Goal: Information Seeking & Learning: Learn about a topic

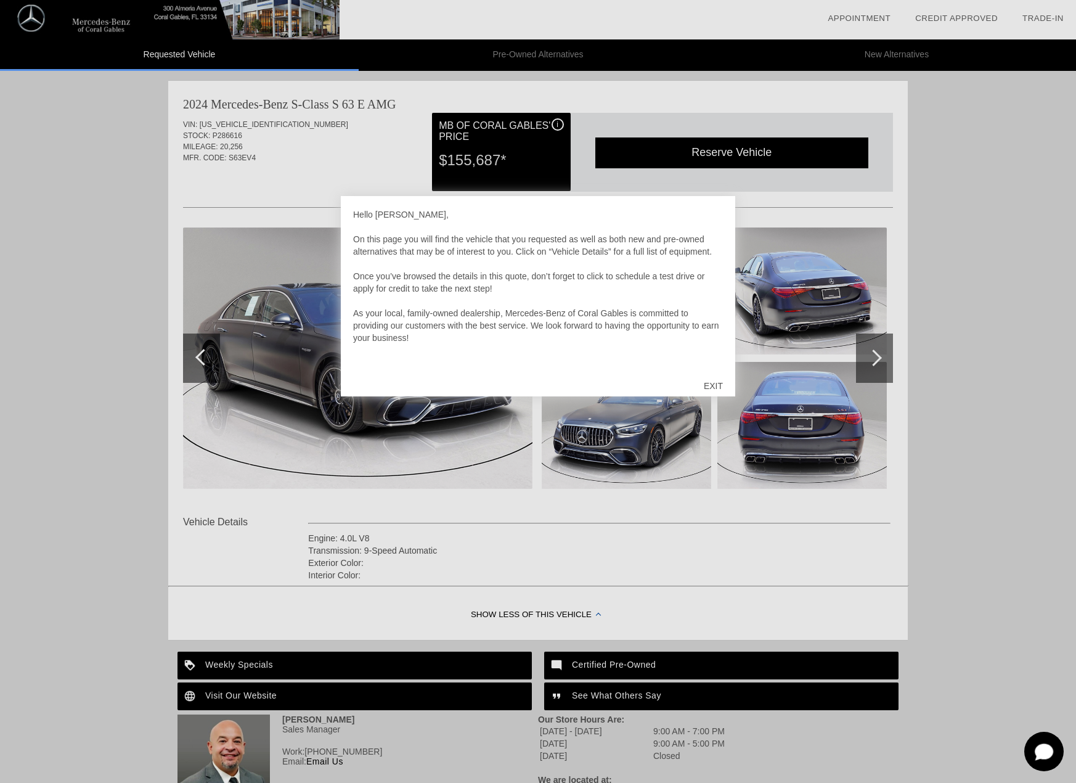
click at [716, 385] on div "EXIT" at bounding box center [714, 385] width 44 height 37
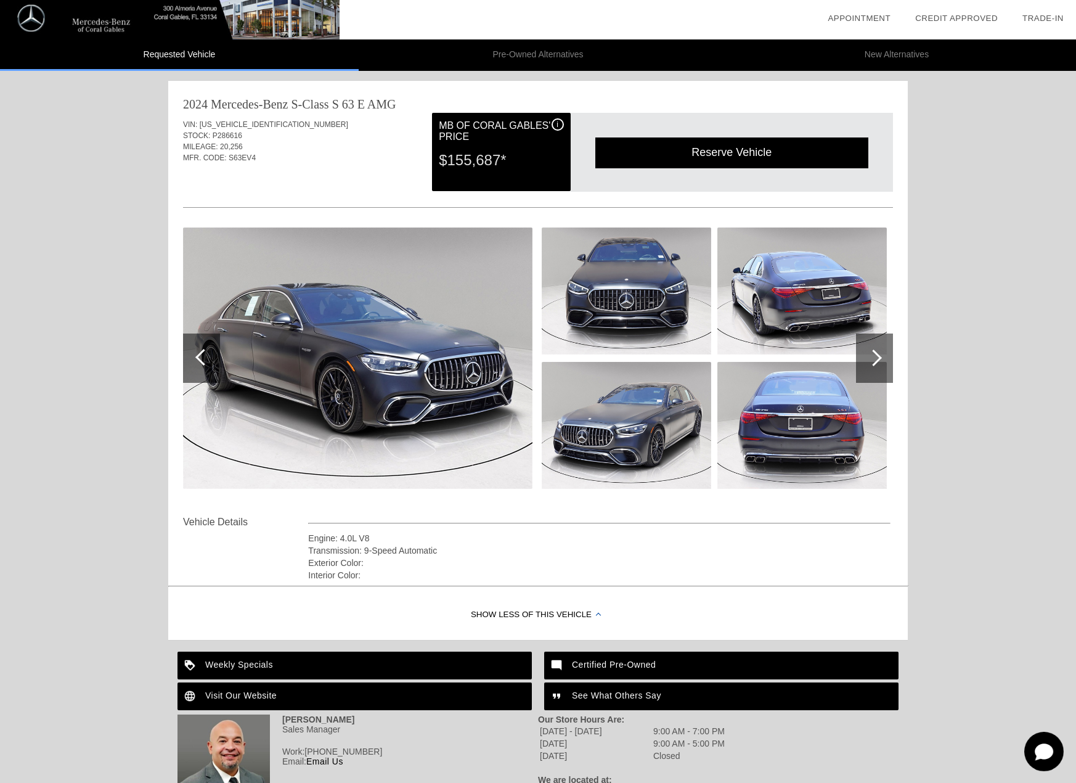
click at [877, 358] on div at bounding box center [874, 358] width 17 height 17
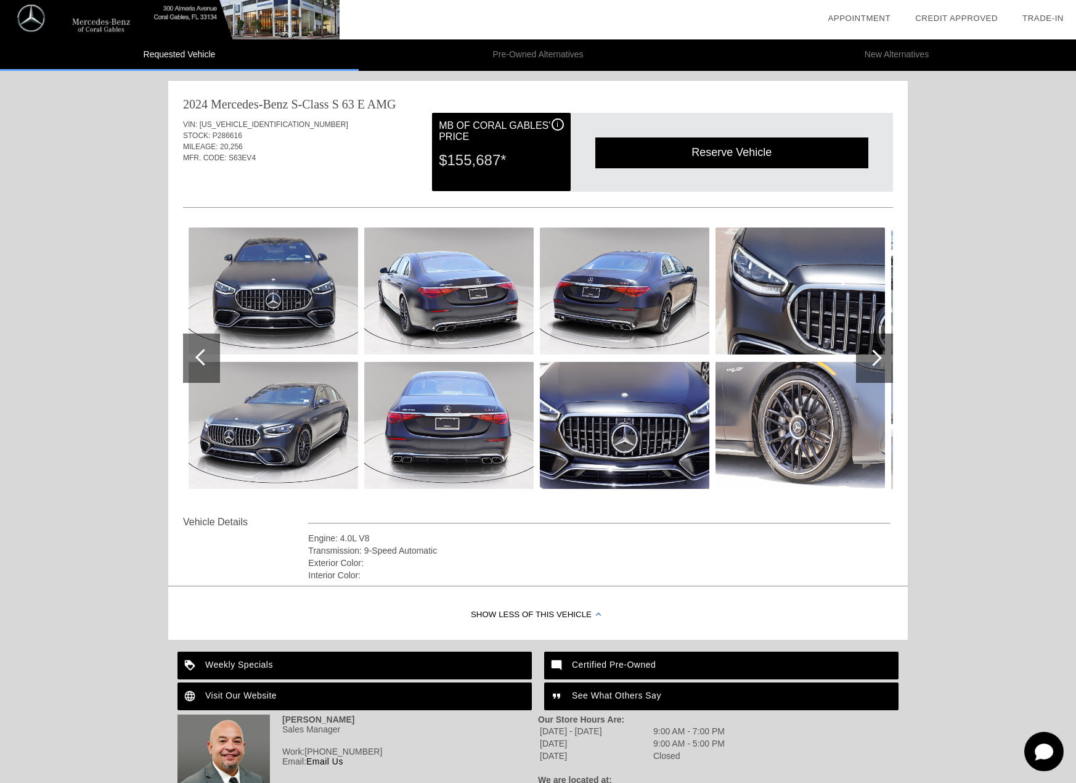
click at [877, 358] on div at bounding box center [874, 358] width 17 height 17
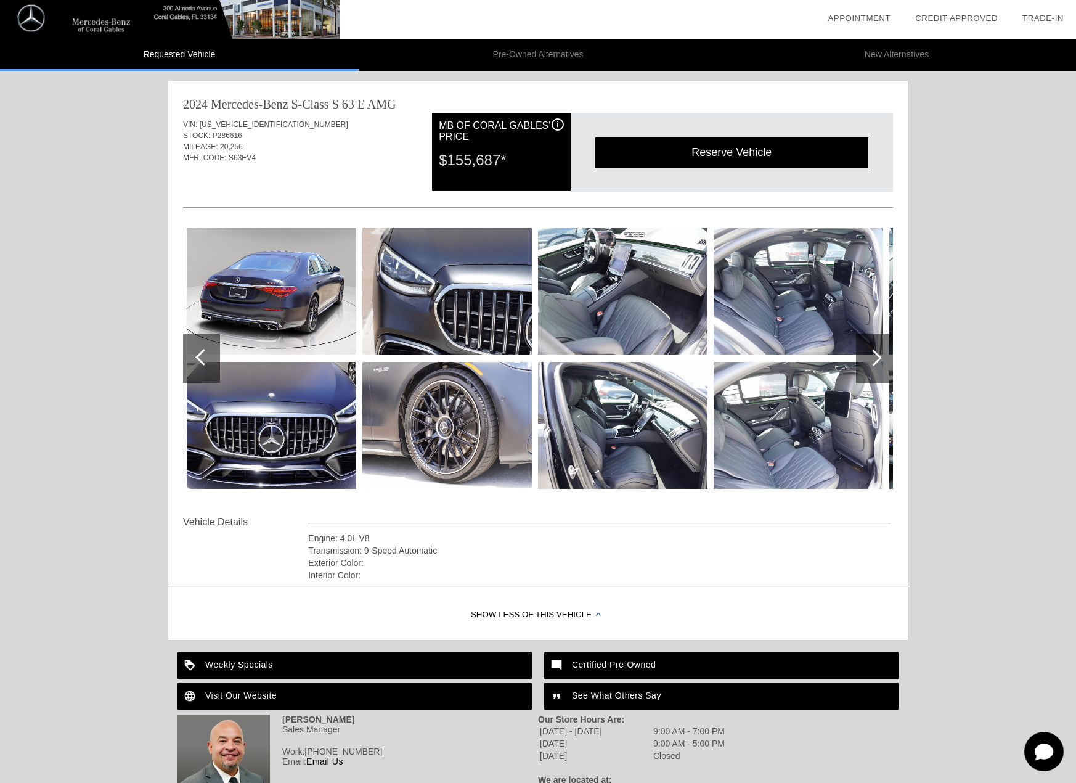
click at [877, 358] on div at bounding box center [874, 358] width 17 height 17
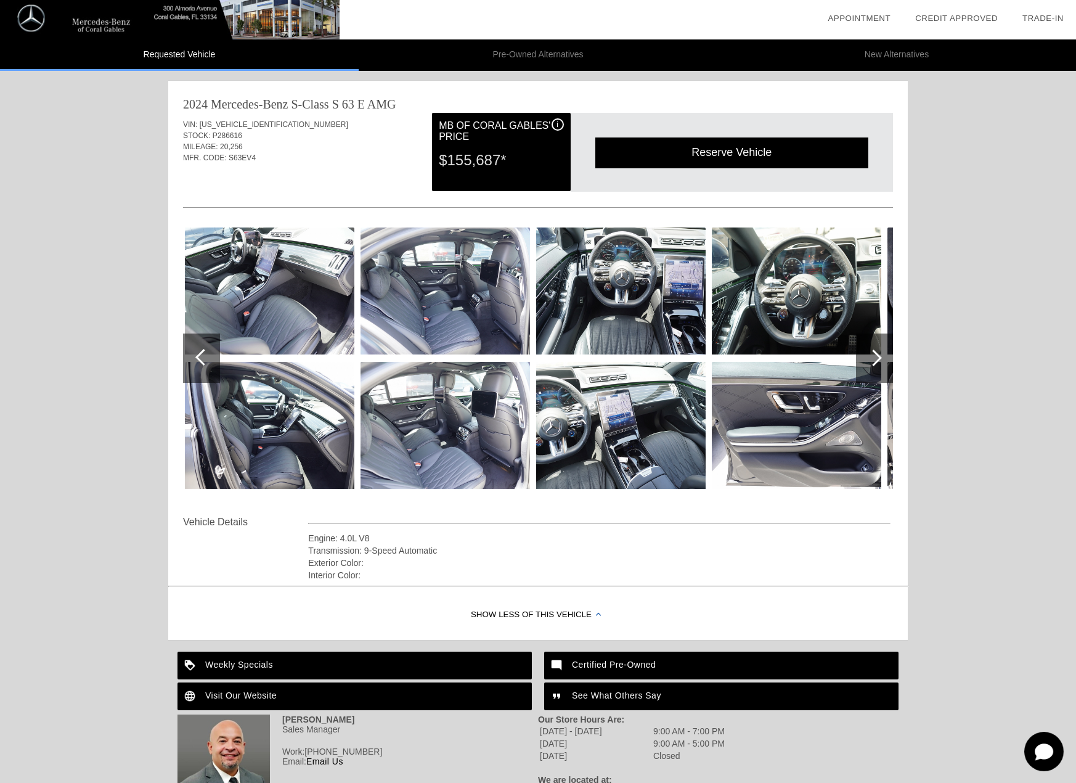
click at [635, 289] on img at bounding box center [621, 290] width 170 height 127
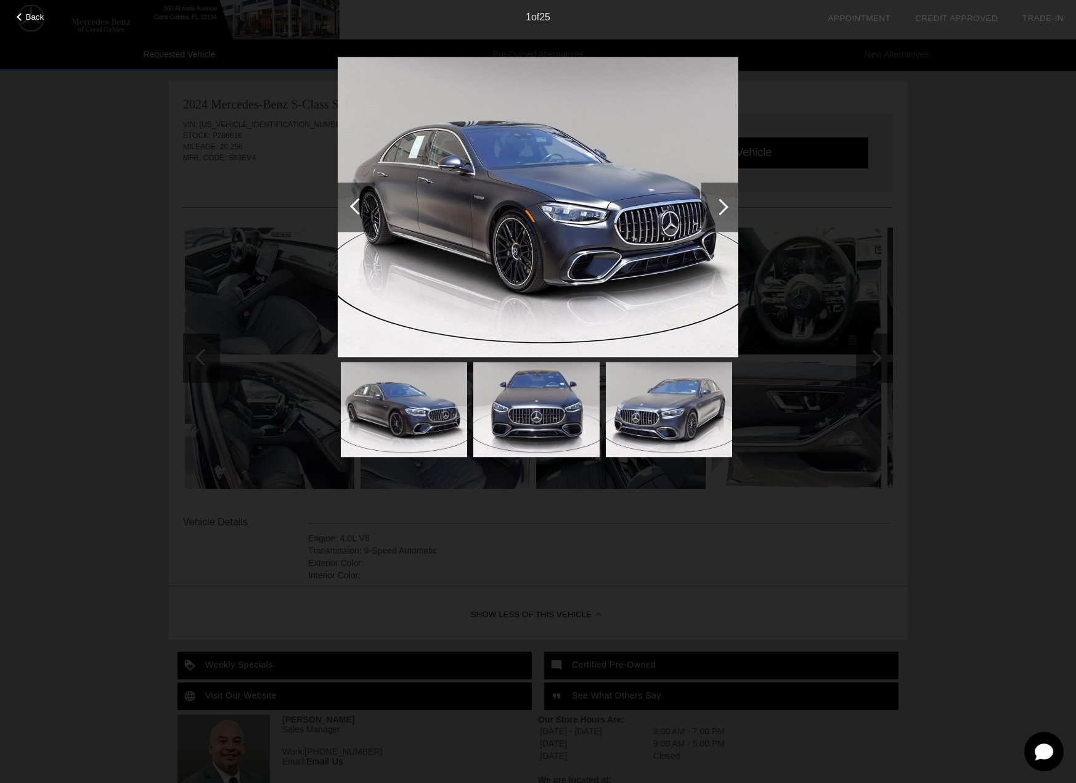
click at [713, 208] on div at bounding box center [720, 207] width 17 height 17
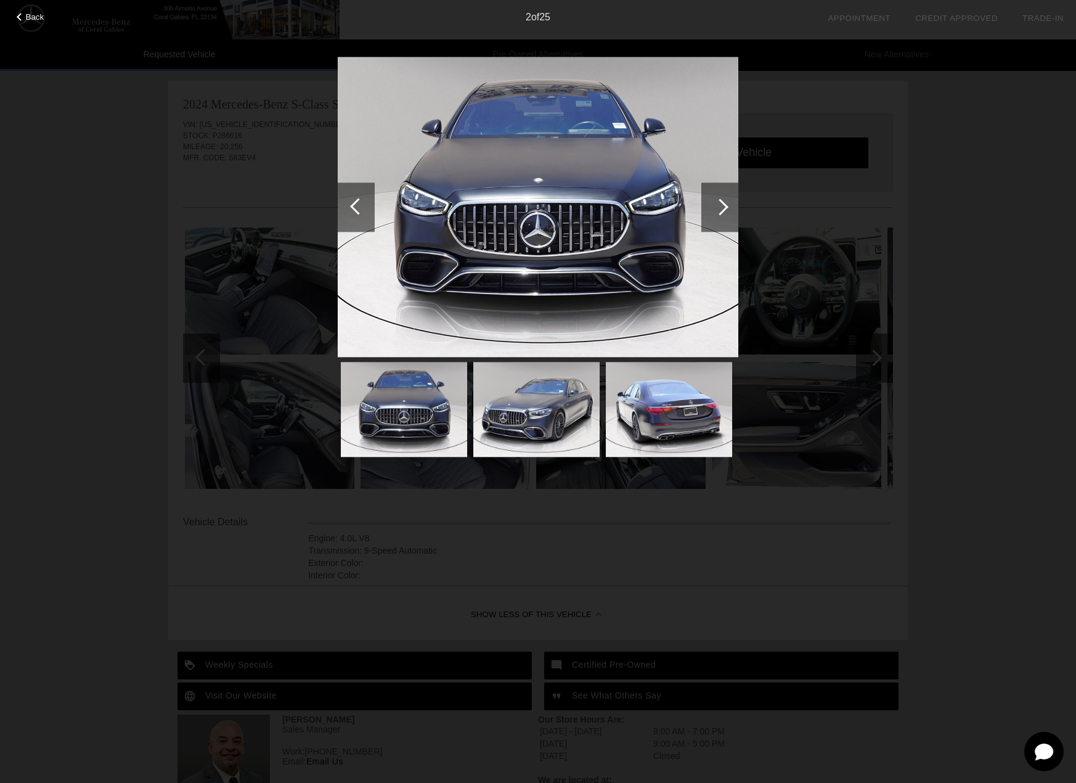
click at [713, 208] on div at bounding box center [720, 207] width 17 height 17
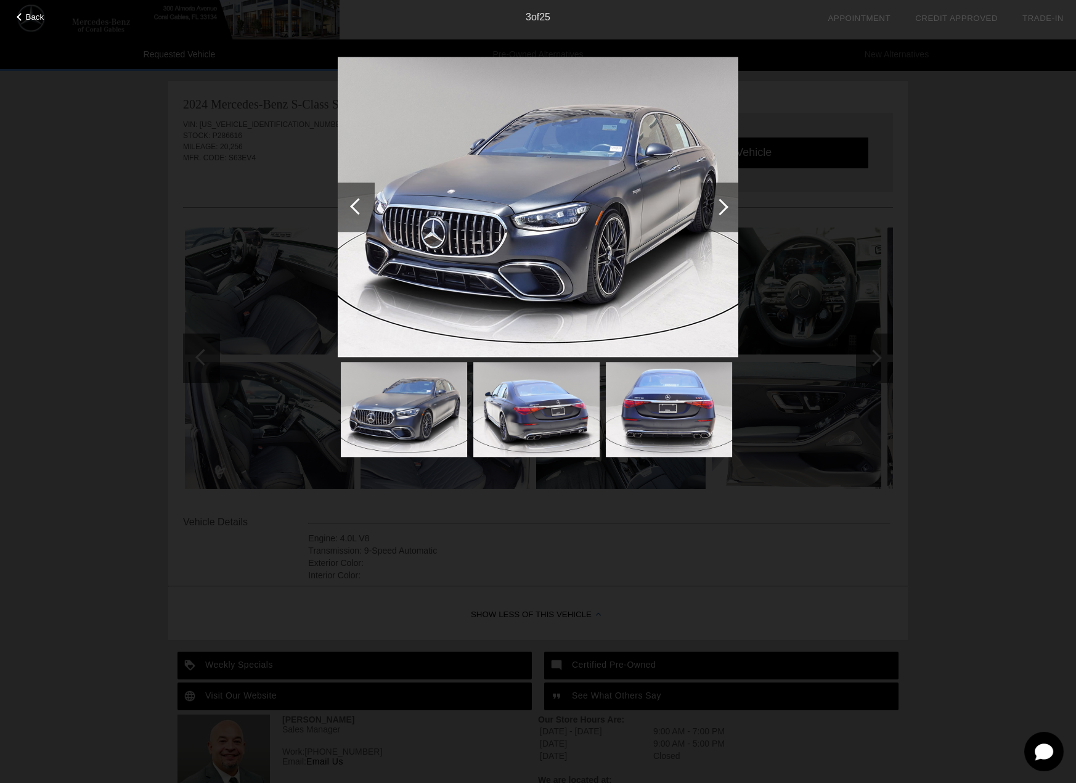
click at [713, 208] on div at bounding box center [720, 207] width 17 height 17
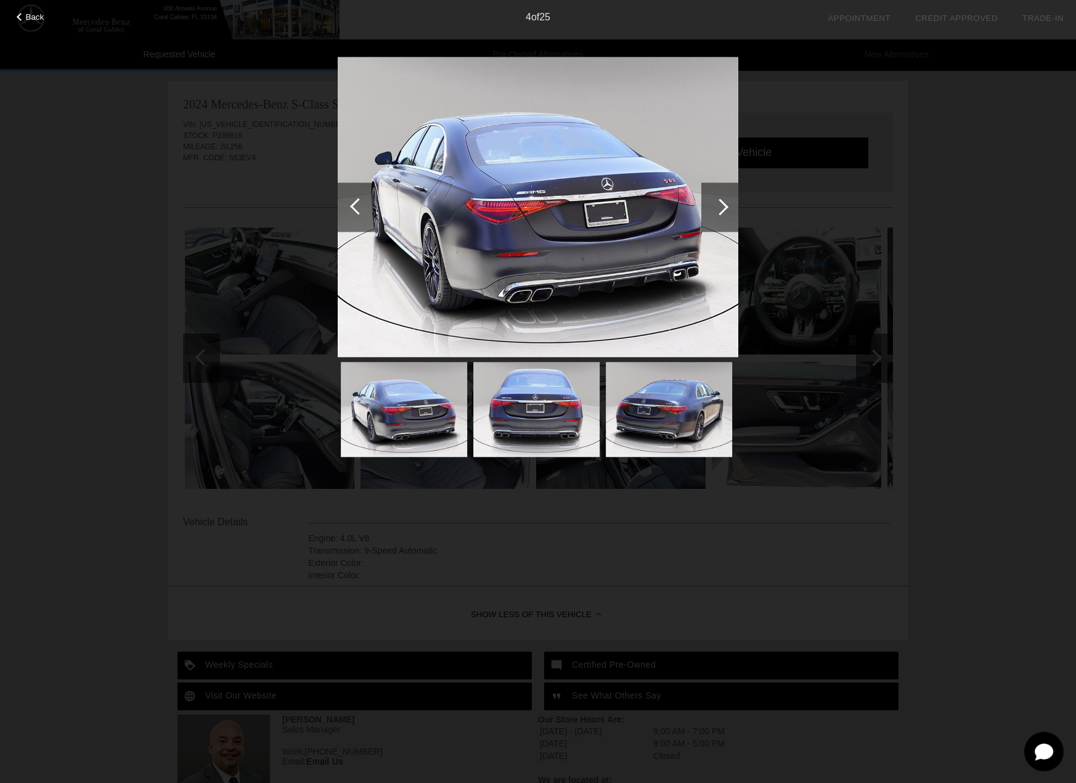
click at [713, 208] on div at bounding box center [720, 207] width 17 height 17
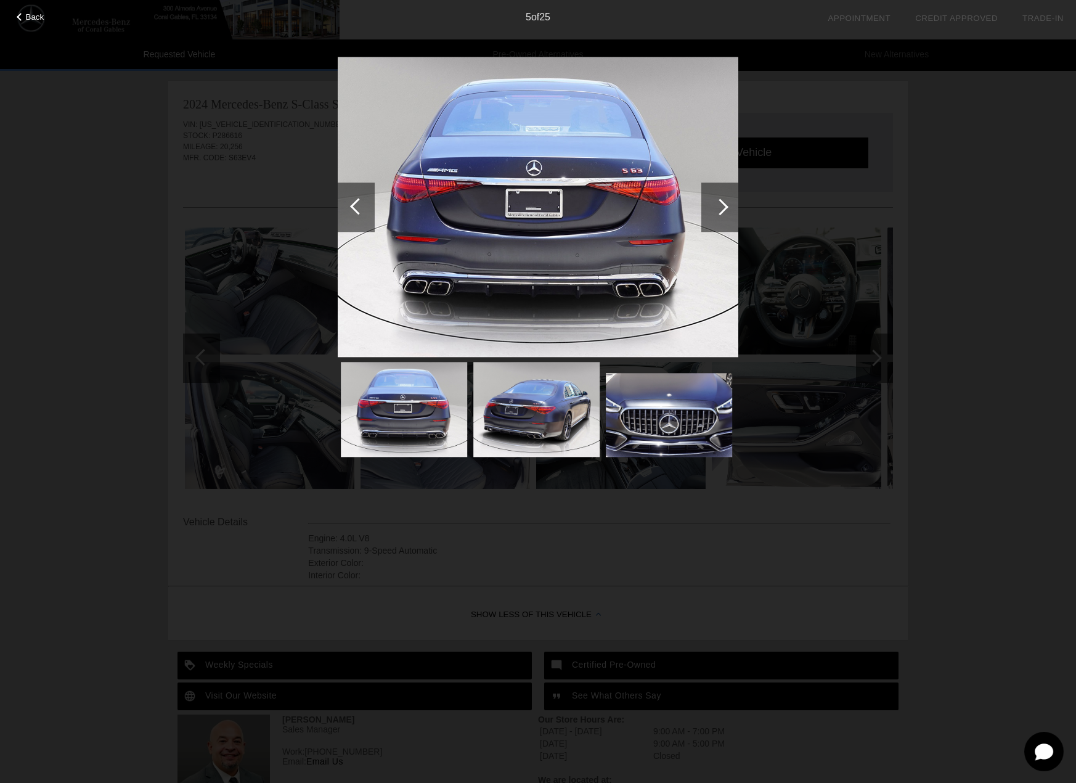
click at [713, 208] on div at bounding box center [720, 207] width 17 height 17
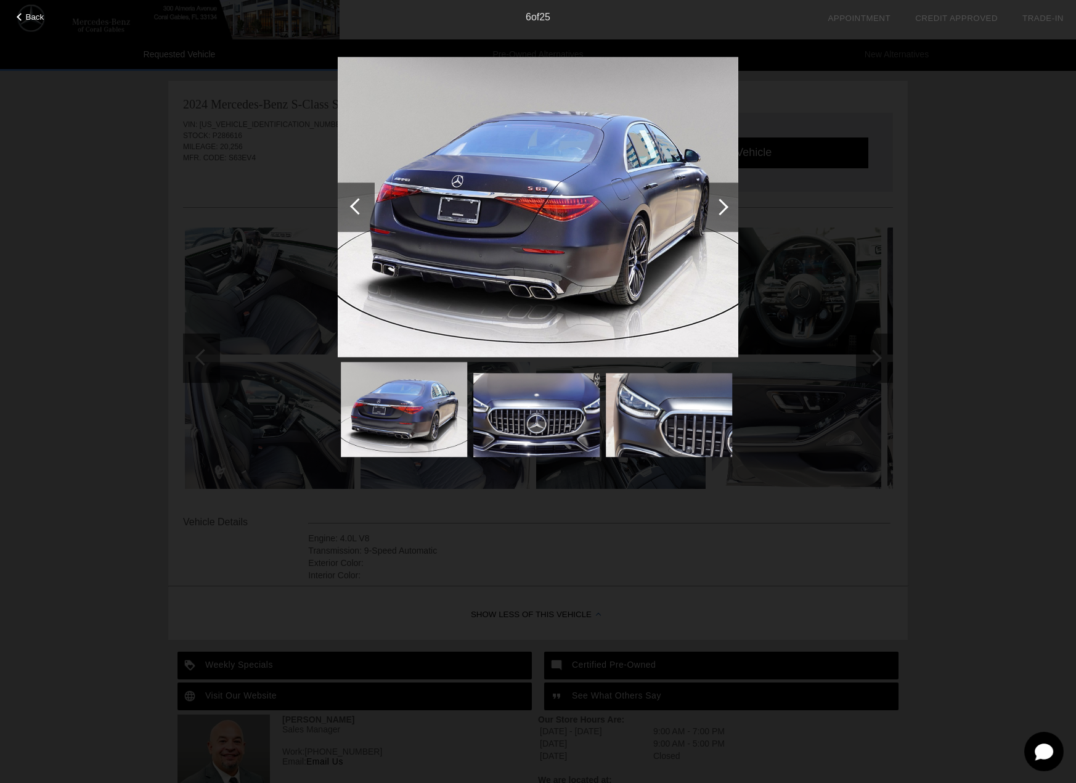
click at [713, 208] on div at bounding box center [720, 207] width 17 height 17
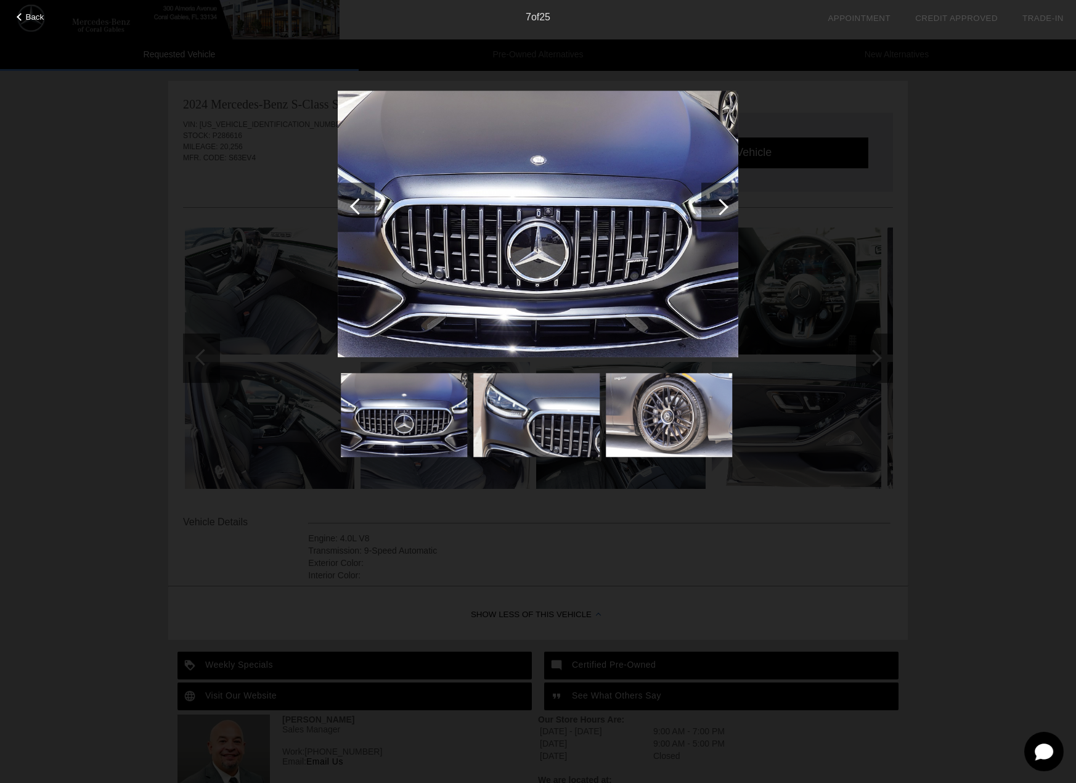
click at [713, 208] on div at bounding box center [720, 207] width 17 height 17
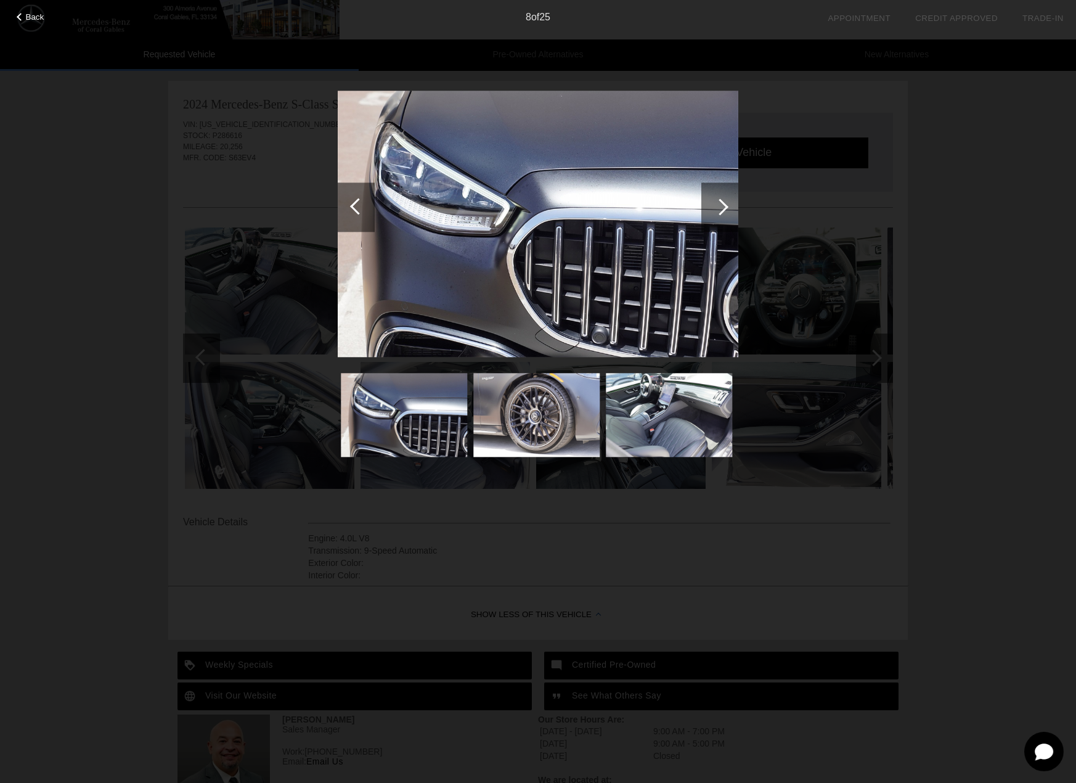
click at [713, 208] on div at bounding box center [720, 207] width 17 height 17
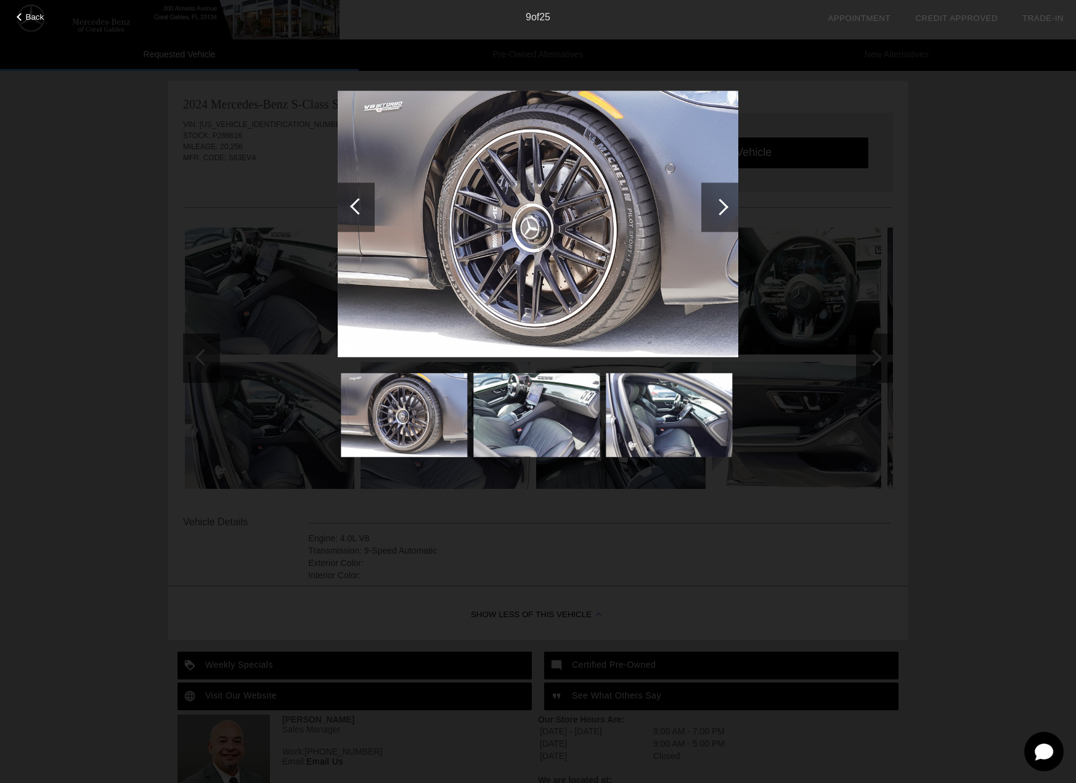
click at [713, 208] on div at bounding box center [720, 207] width 17 height 17
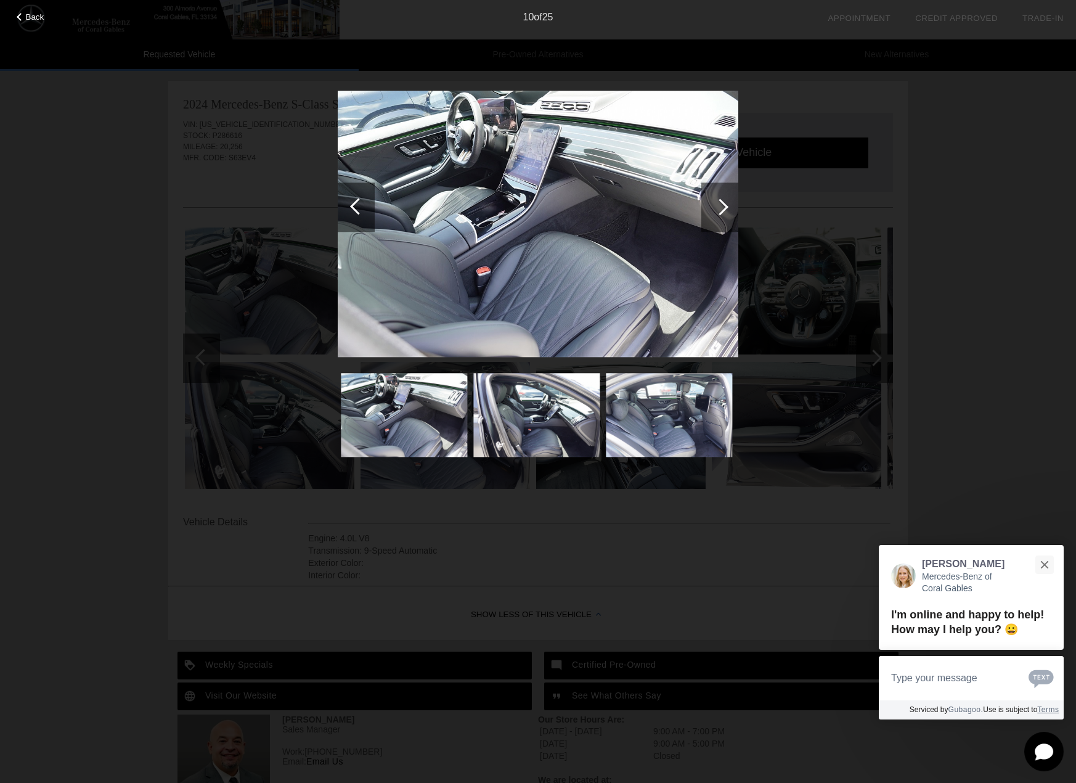
click at [713, 208] on div at bounding box center [720, 207] width 17 height 17
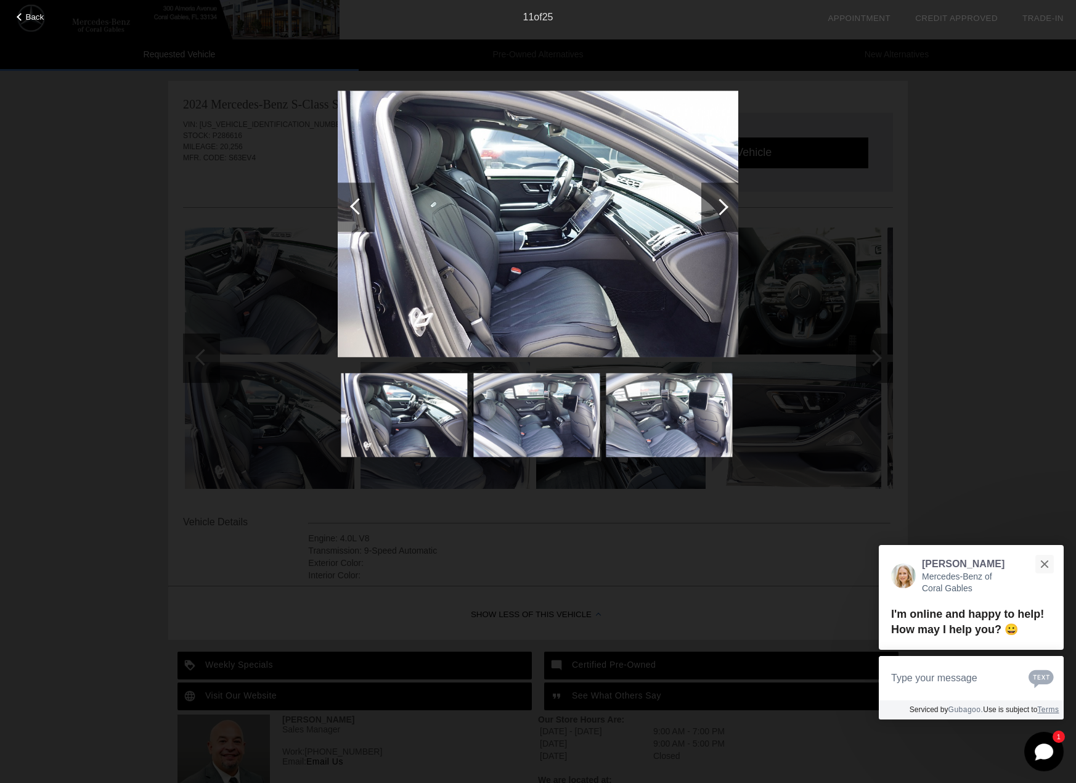
click at [713, 208] on div at bounding box center [720, 207] width 17 height 17
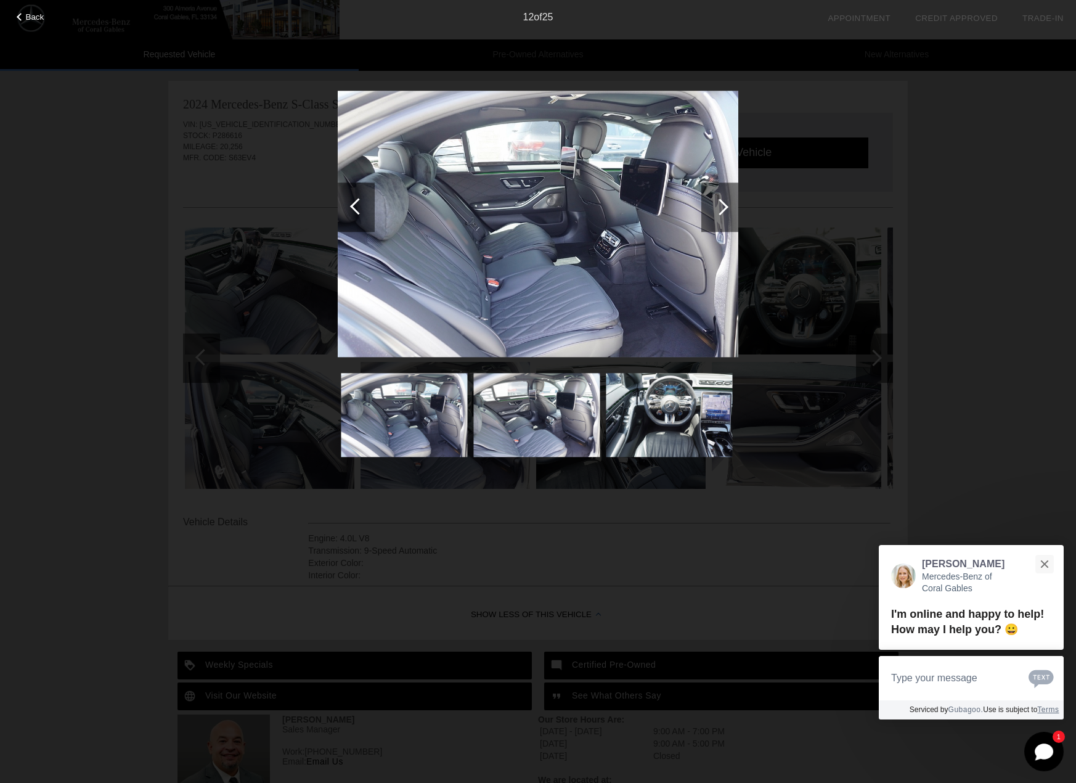
click at [718, 208] on div at bounding box center [720, 207] width 17 height 17
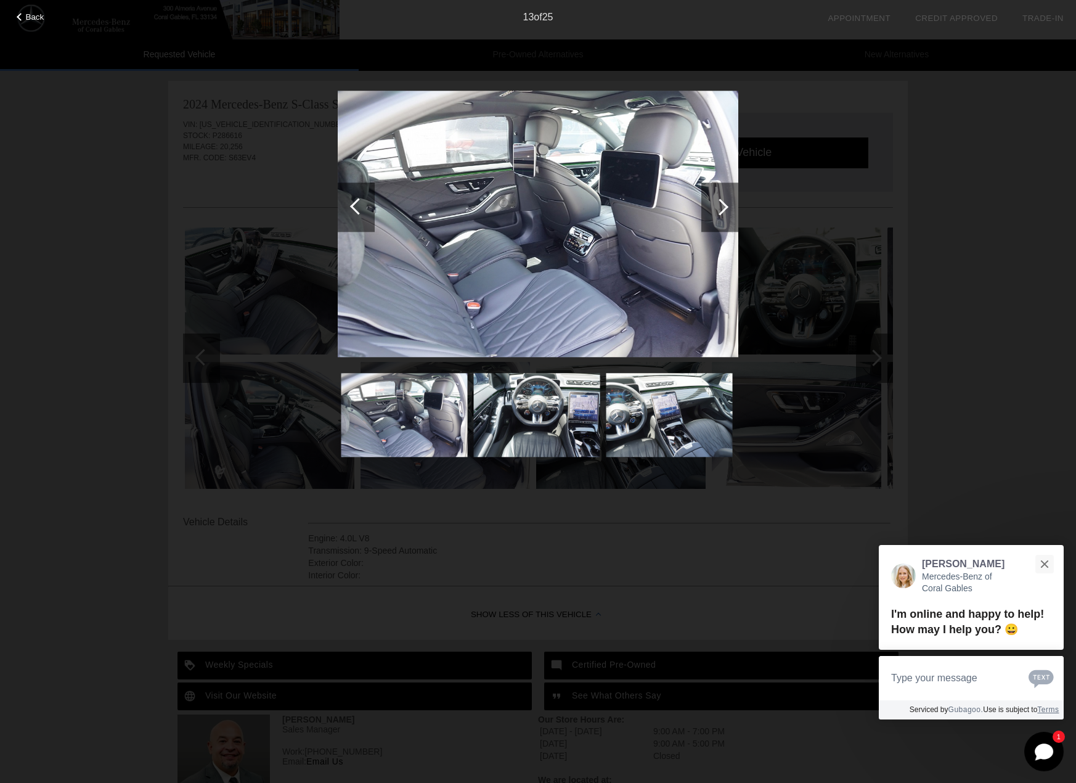
click at [718, 208] on div at bounding box center [720, 207] width 17 height 17
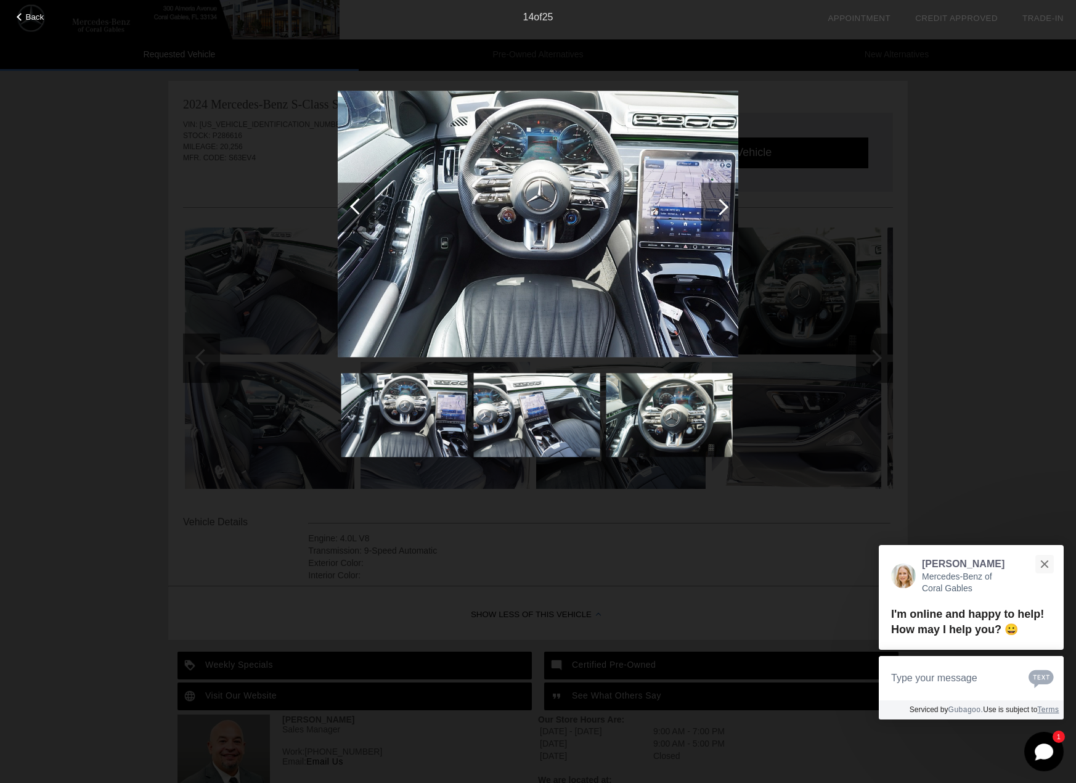
click at [718, 208] on div at bounding box center [720, 207] width 17 height 17
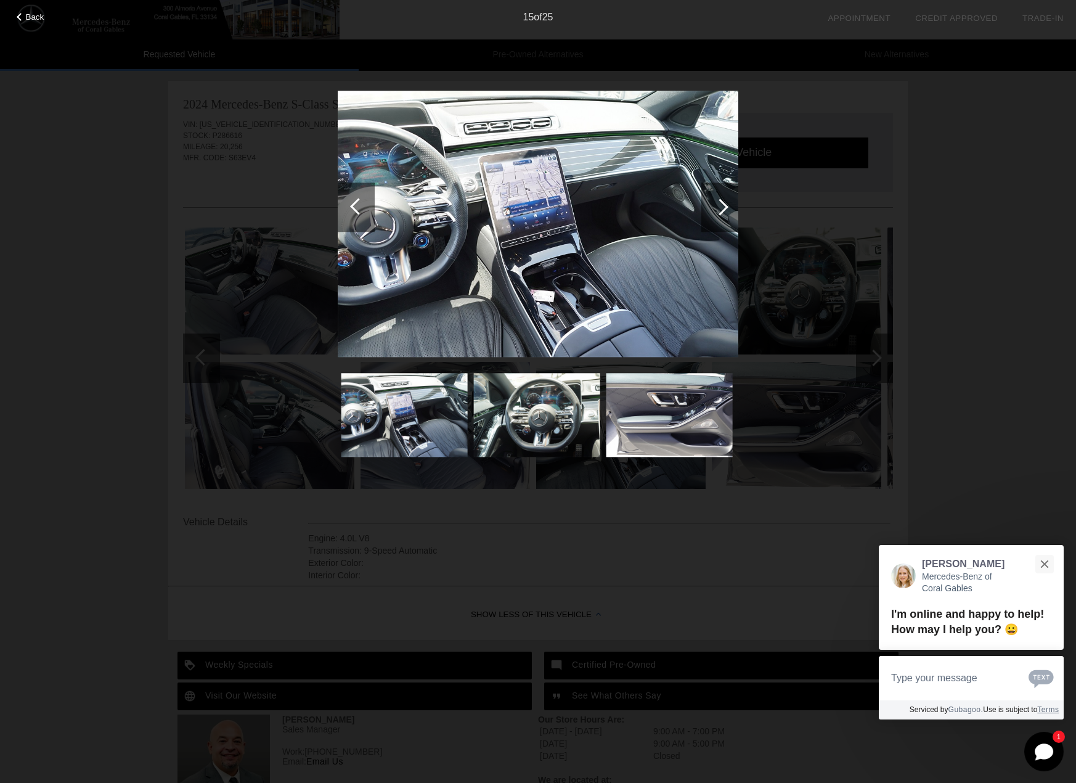
click at [718, 208] on div at bounding box center [720, 207] width 17 height 17
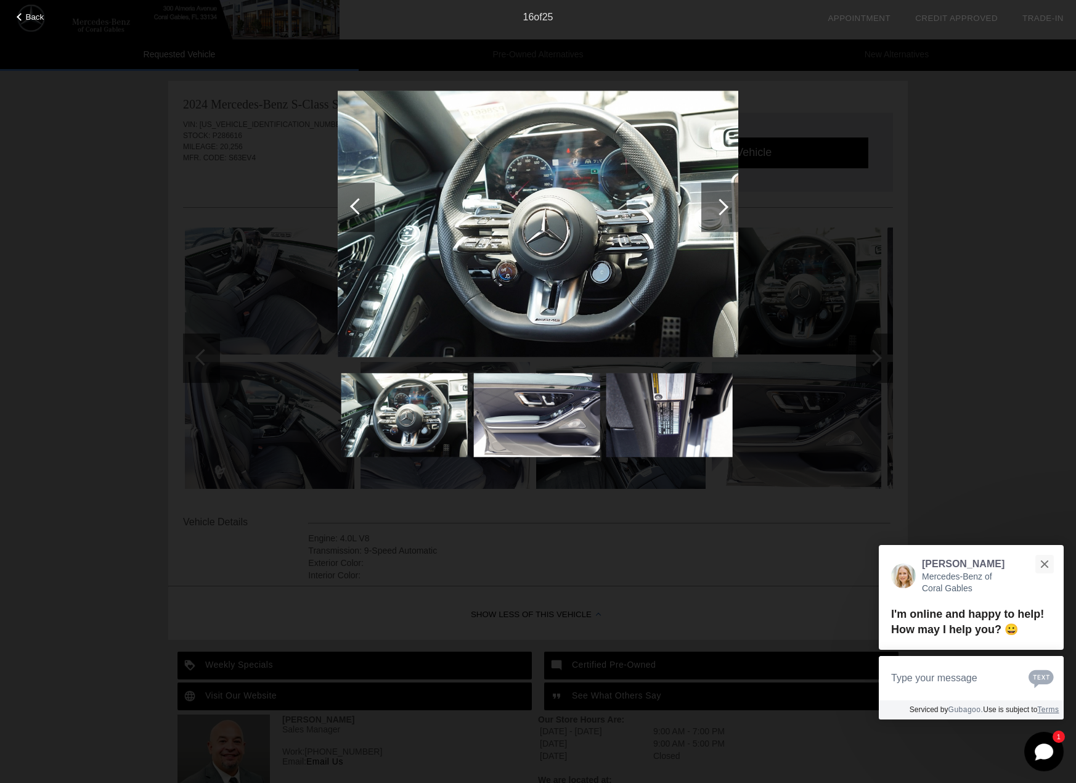
click at [718, 208] on div at bounding box center [720, 207] width 17 height 17
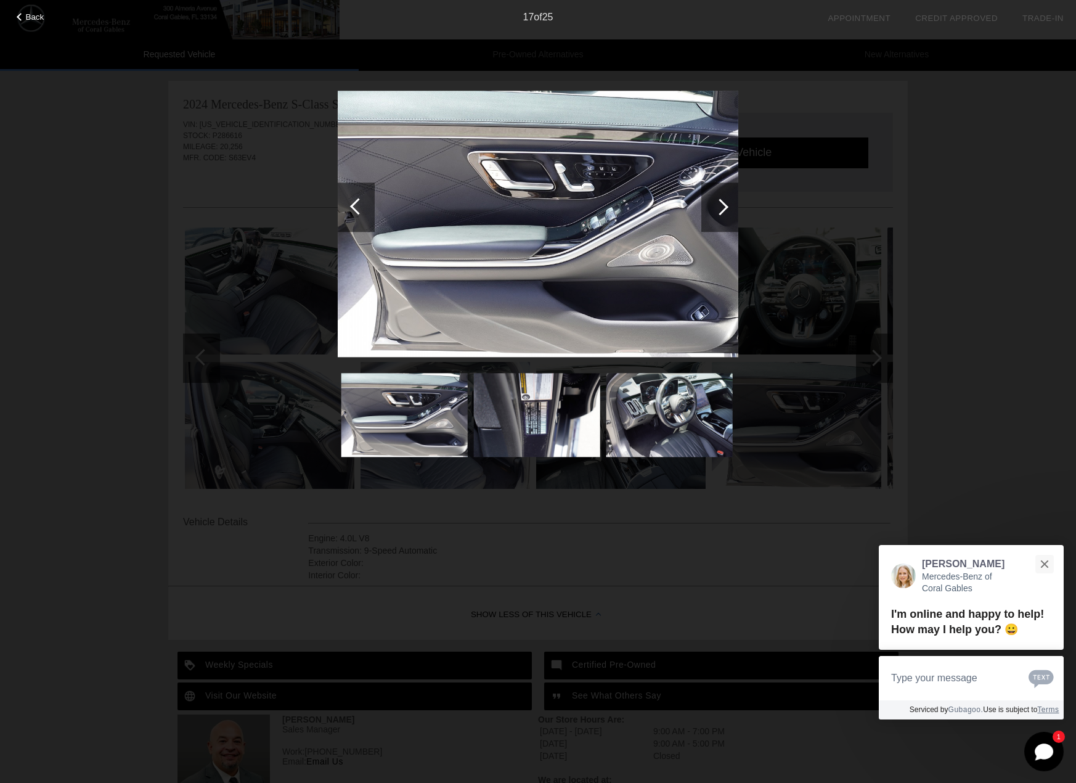
click at [718, 208] on div at bounding box center [720, 207] width 17 height 17
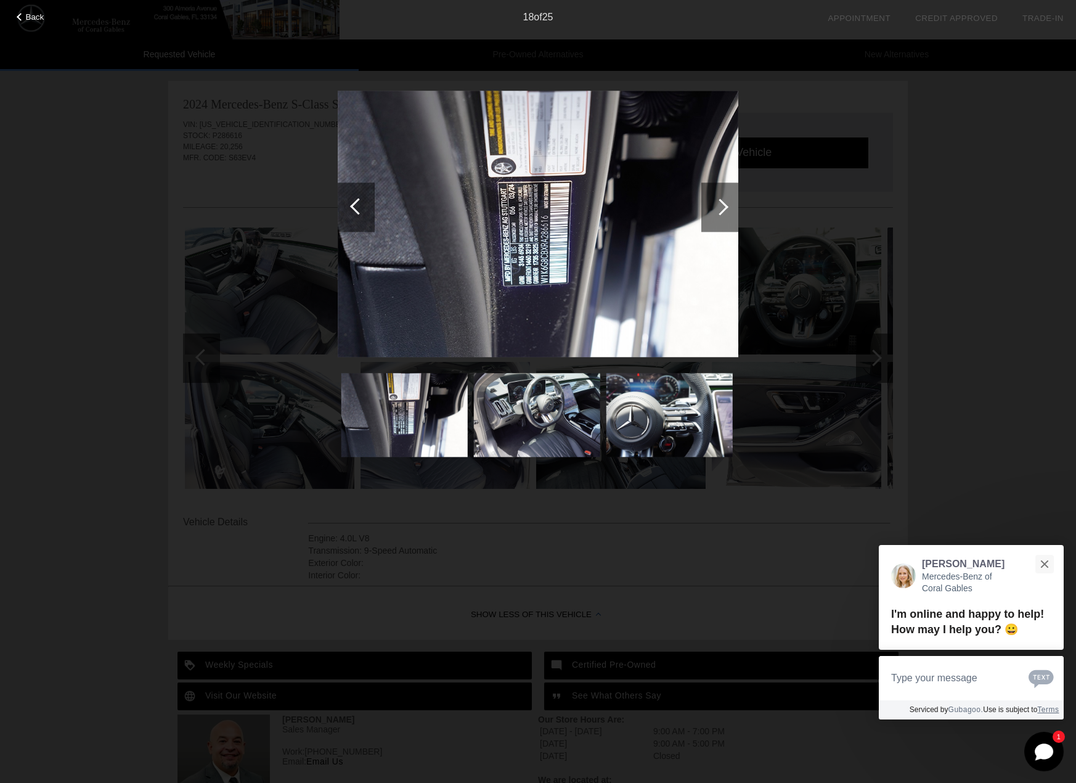
click at [718, 208] on div at bounding box center [720, 207] width 17 height 17
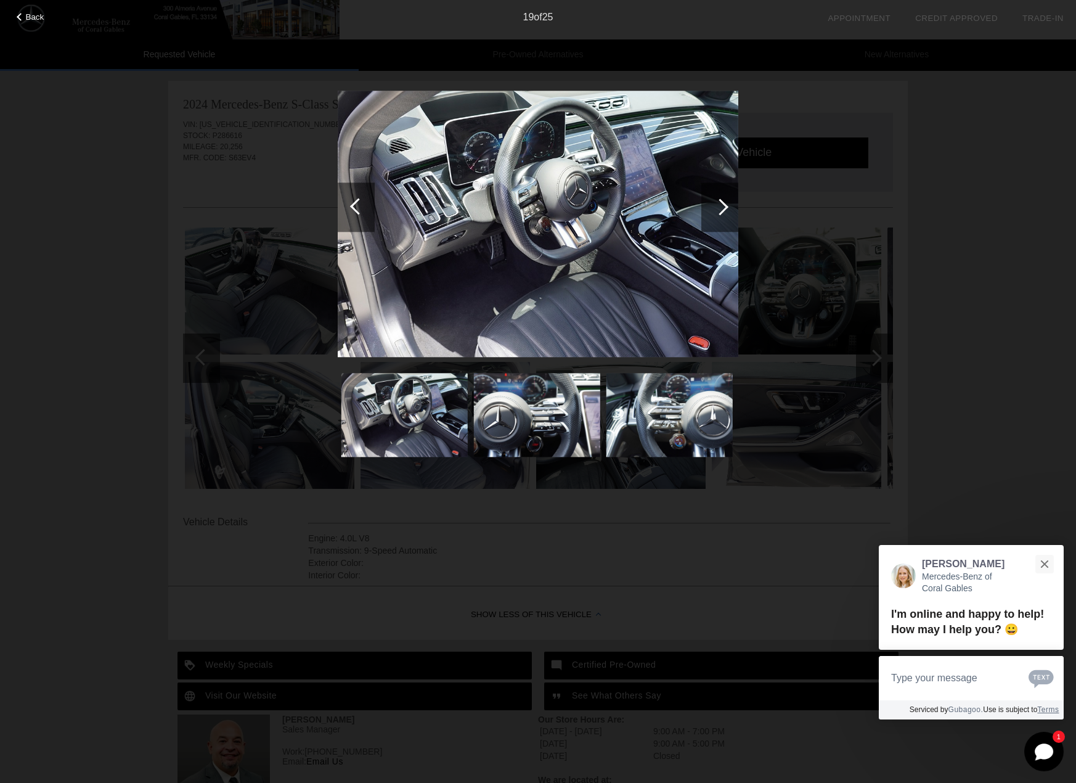
click at [718, 208] on div at bounding box center [720, 207] width 17 height 17
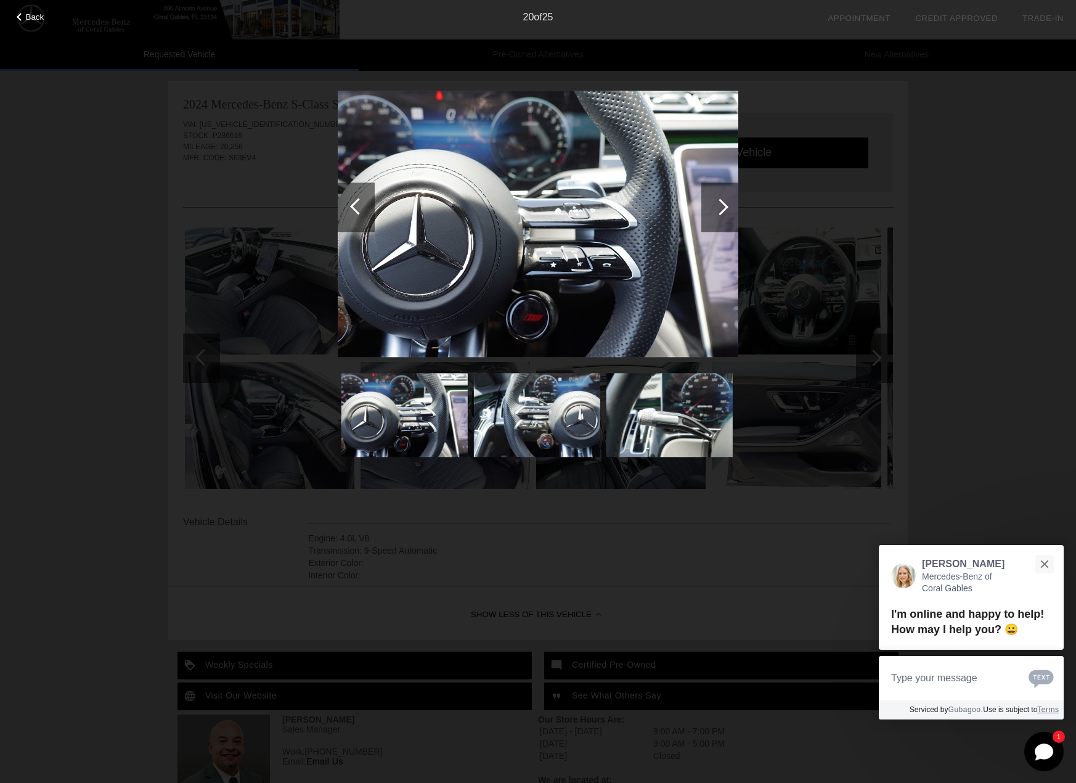
click at [718, 208] on div at bounding box center [720, 207] width 17 height 17
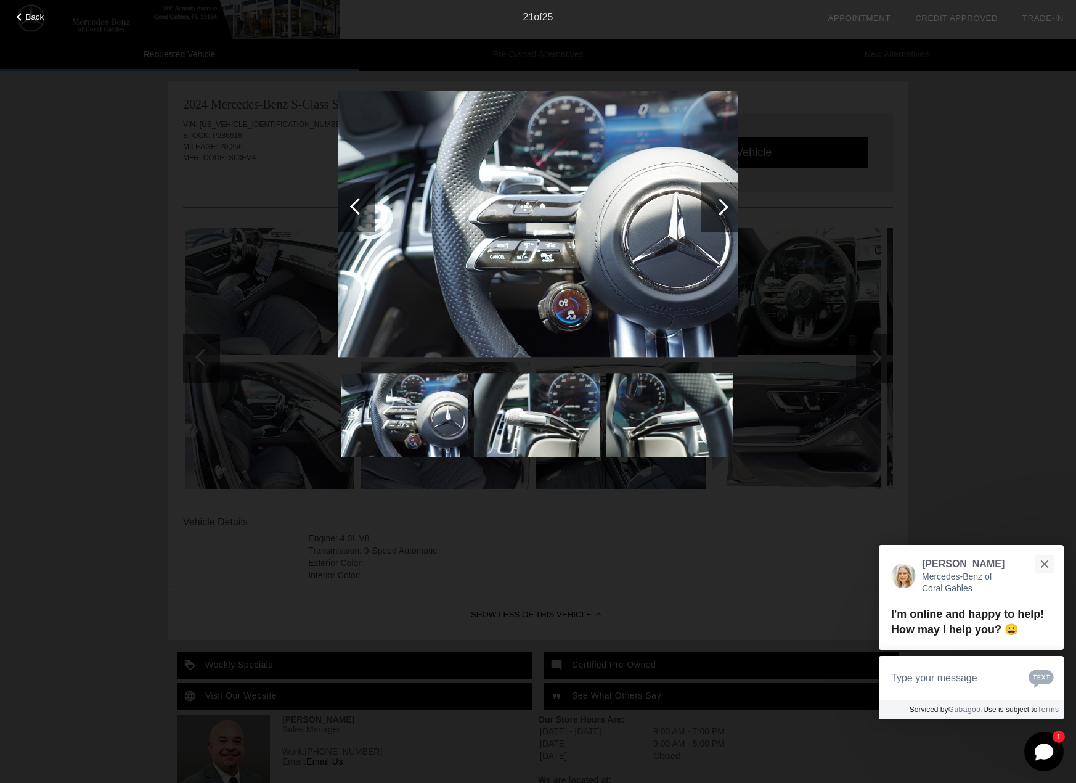
click at [718, 208] on div at bounding box center [720, 207] width 17 height 17
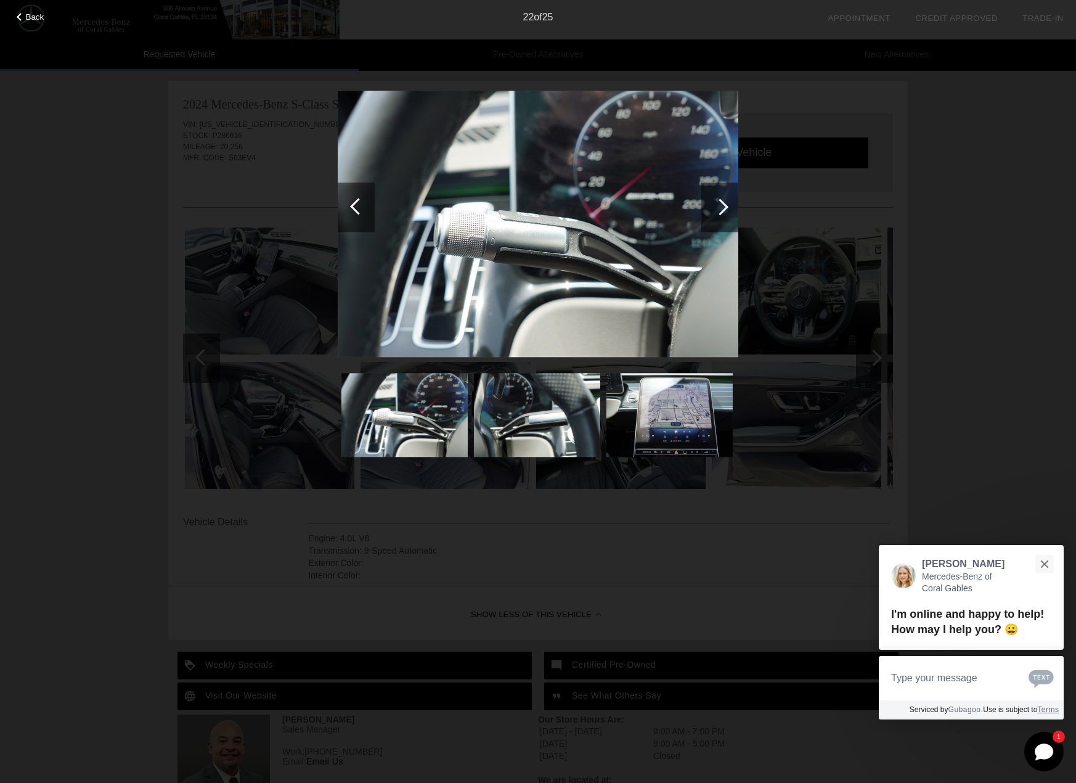
click at [718, 208] on div at bounding box center [720, 207] width 17 height 17
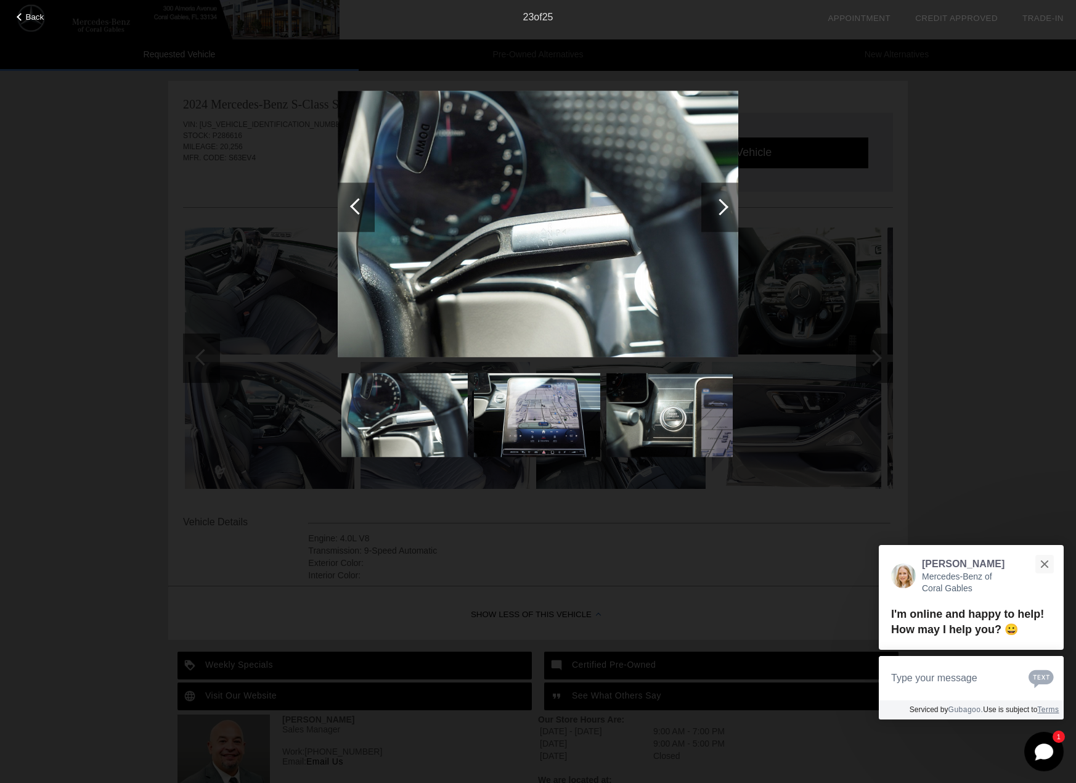
click at [718, 208] on div at bounding box center [720, 207] width 17 height 17
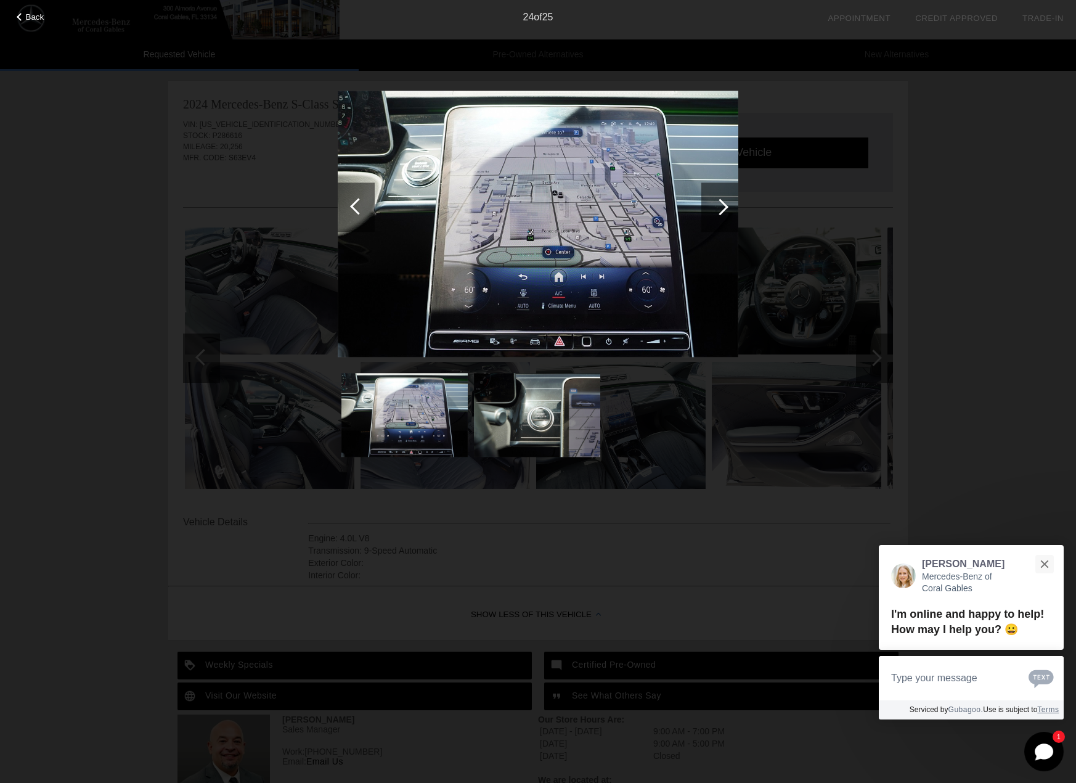
click at [168, 161] on div "Back 24 of 25" at bounding box center [538, 391] width 1076 height 783
click at [938, 110] on div "Back 24 of 25" at bounding box center [538, 391] width 1076 height 783
click at [249, 178] on div "Back 24 of 25" at bounding box center [538, 391] width 1076 height 783
click at [21, 14] on div at bounding box center [21, 17] width 8 height 8
